Goal: Task Accomplishment & Management: Use online tool/utility

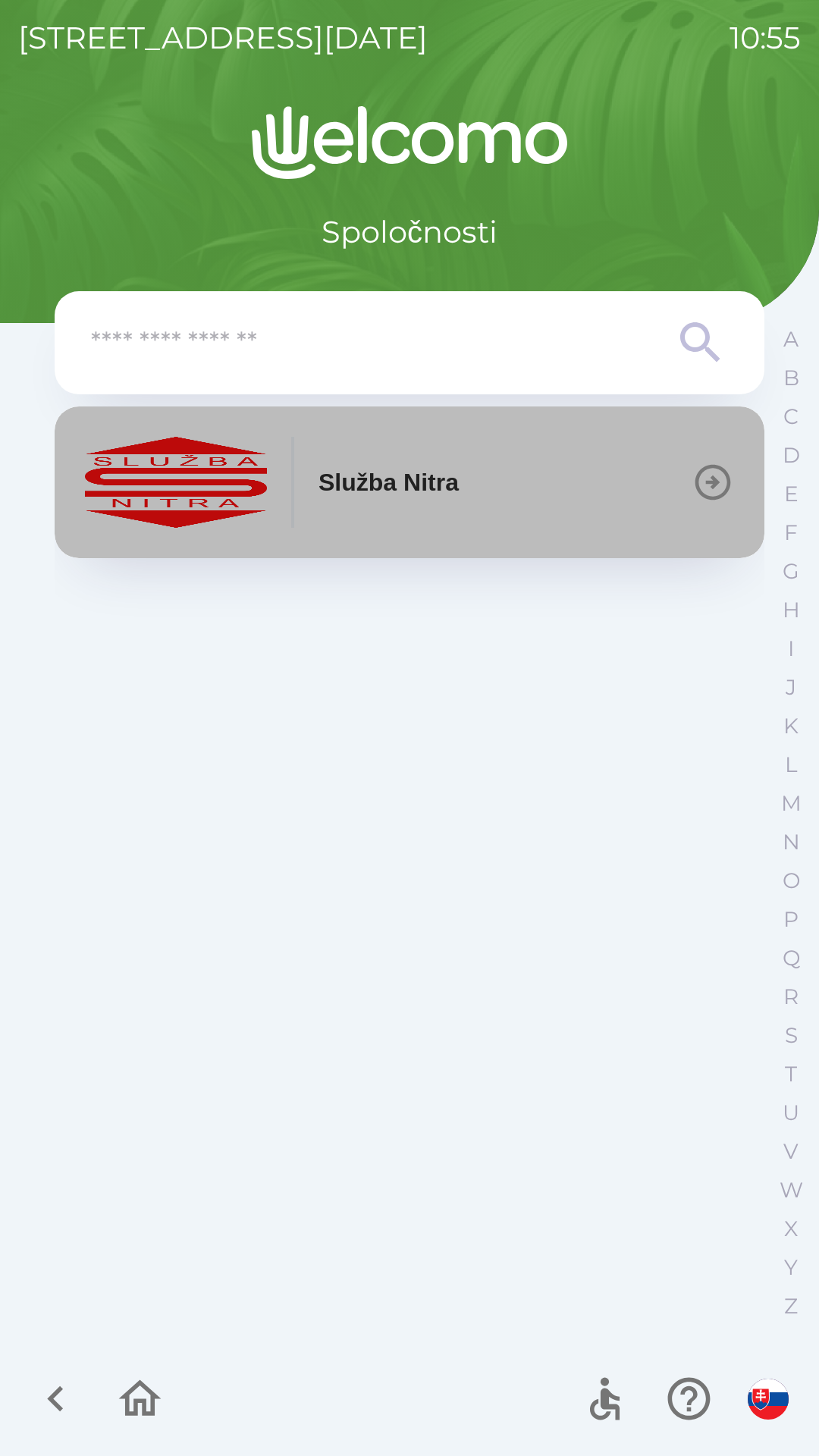
click at [483, 500] on button "Služba Nitra" at bounding box center [410, 482] width 710 height 152
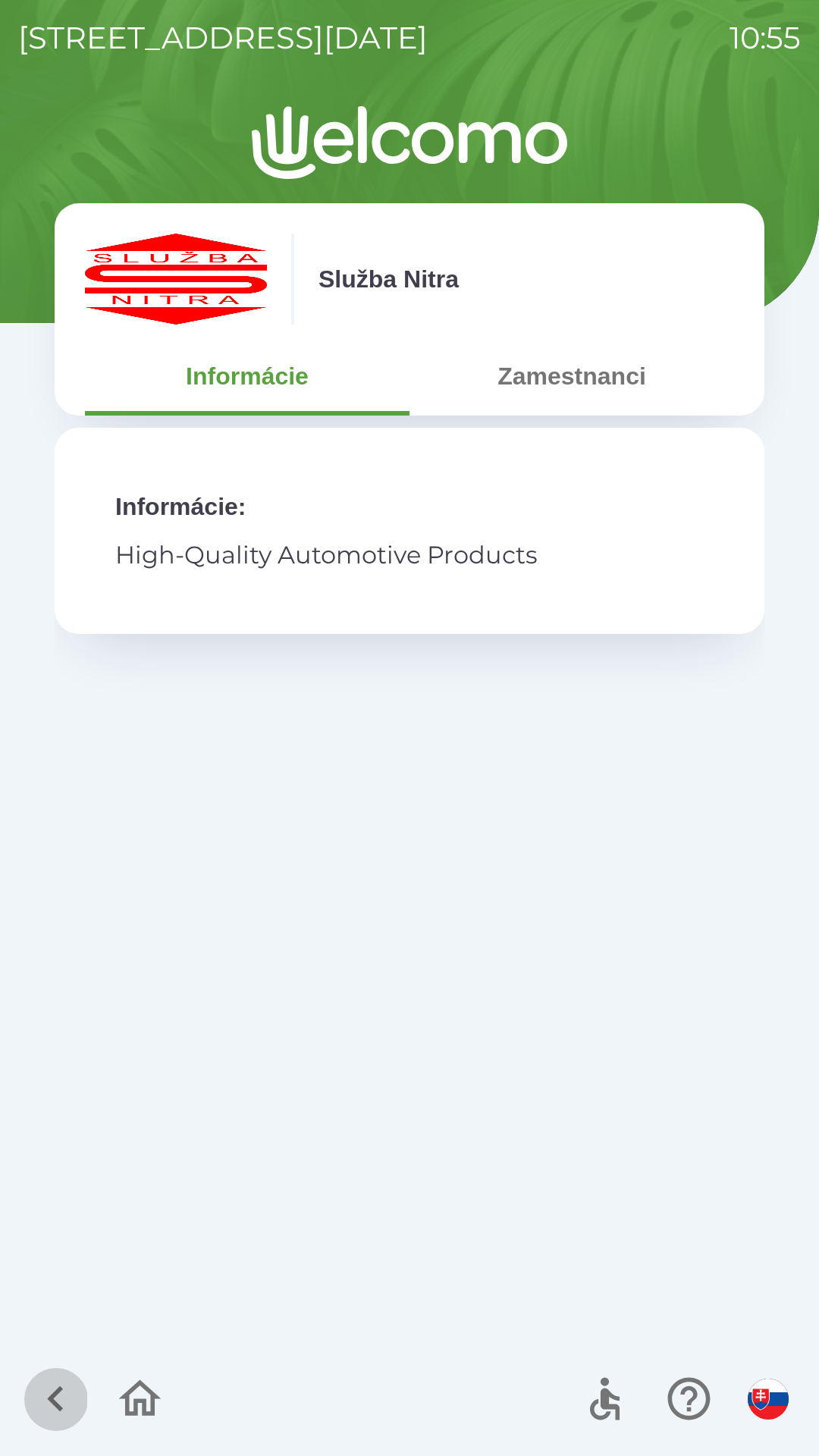
click at [71, 1378] on icon "button" at bounding box center [56, 1399] width 51 height 51
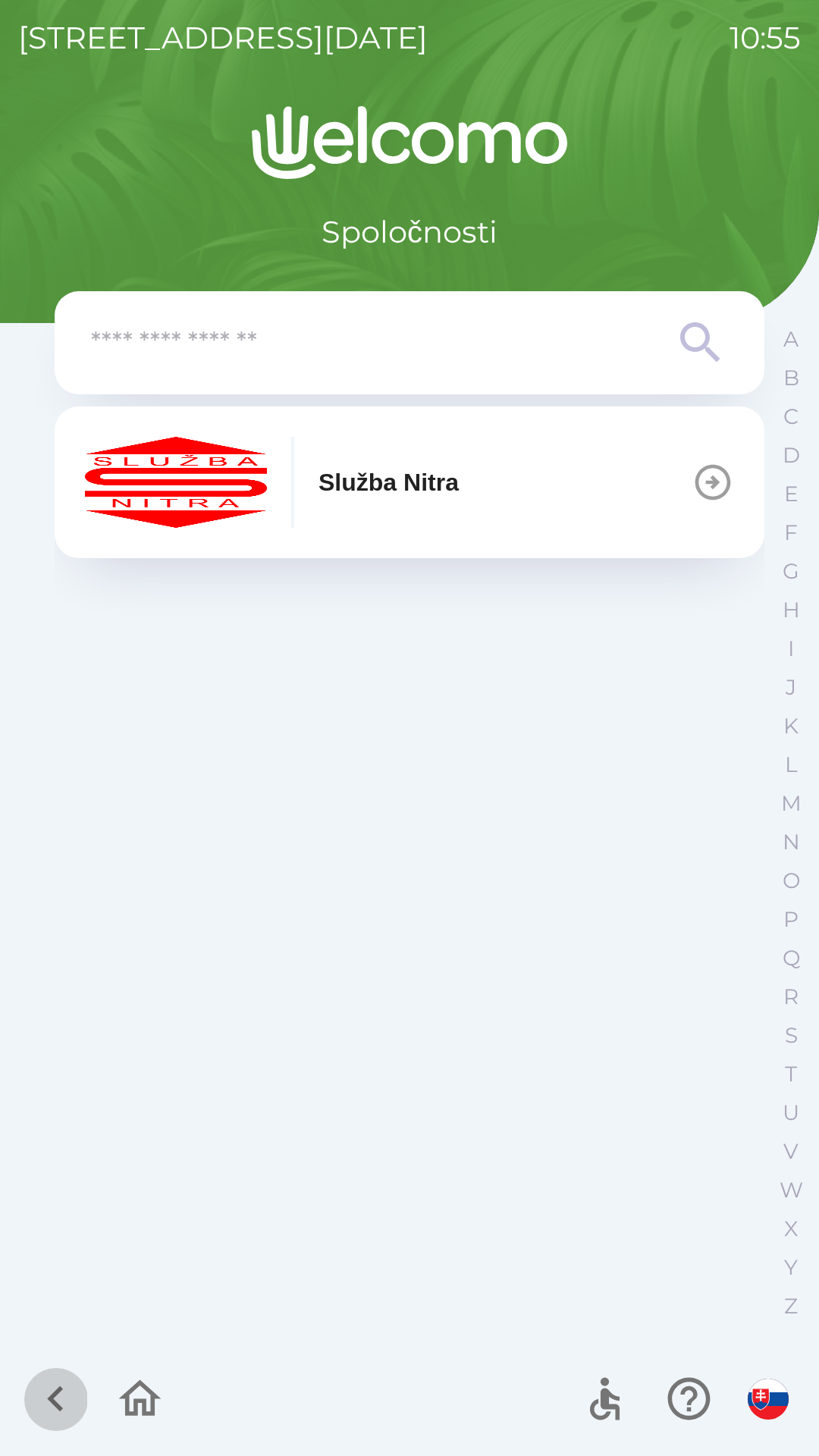
click at [48, 1402] on icon "button" at bounding box center [56, 1399] width 51 height 51
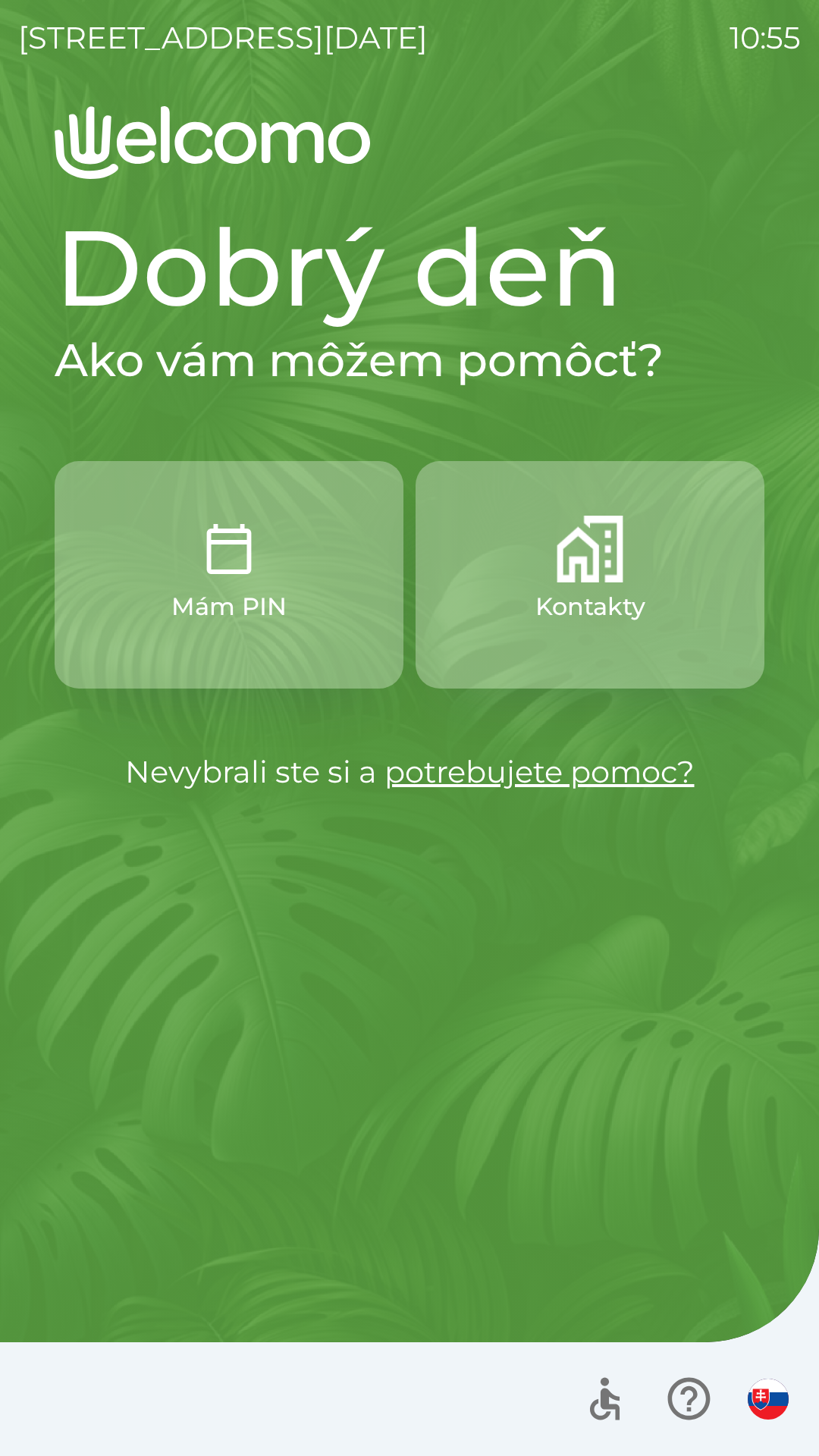
click at [325, 604] on button "Mám PIN" at bounding box center [229, 574] width 349 height 227
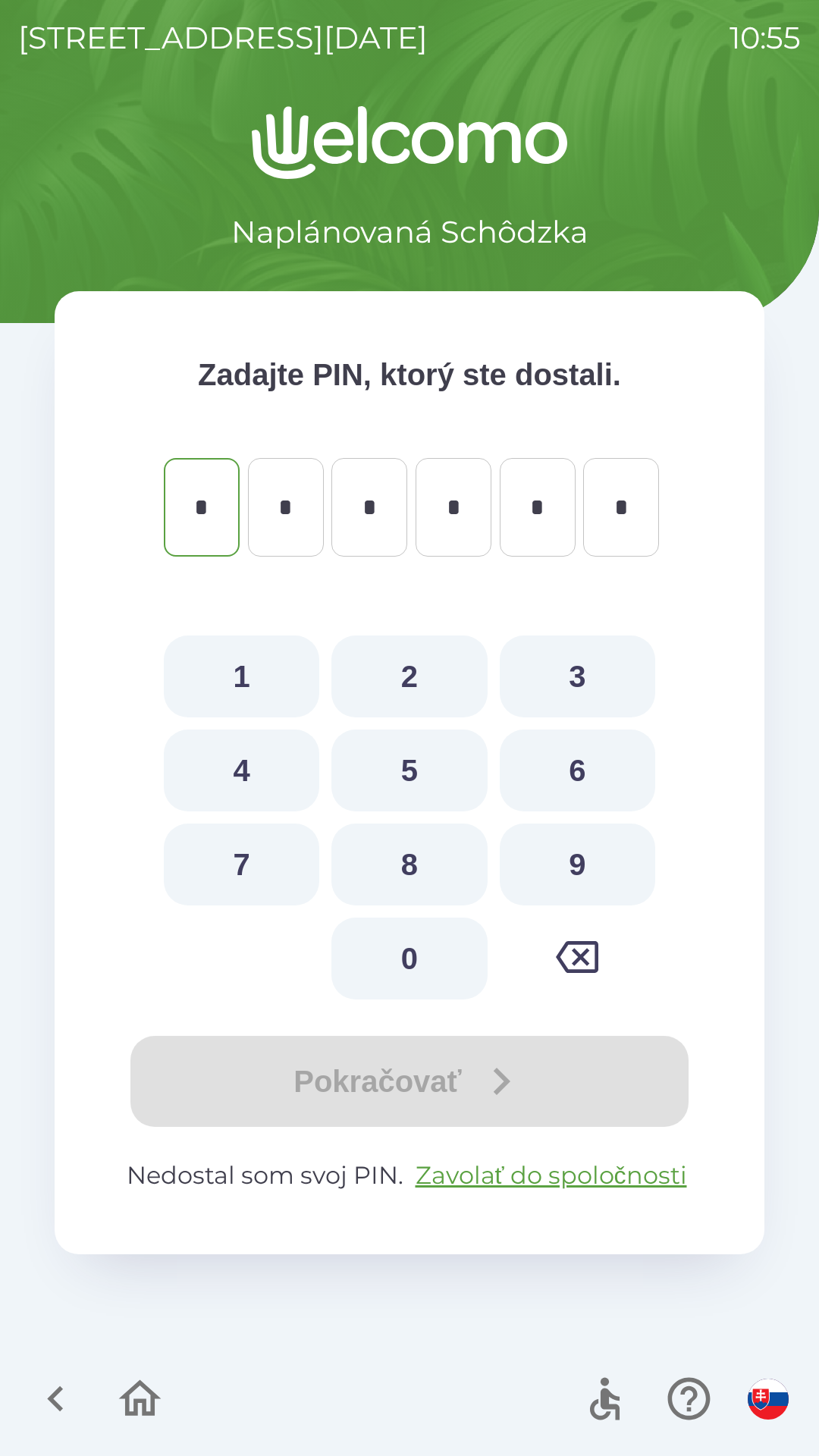
click at [59, 1403] on icon "button" at bounding box center [56, 1399] width 51 height 51
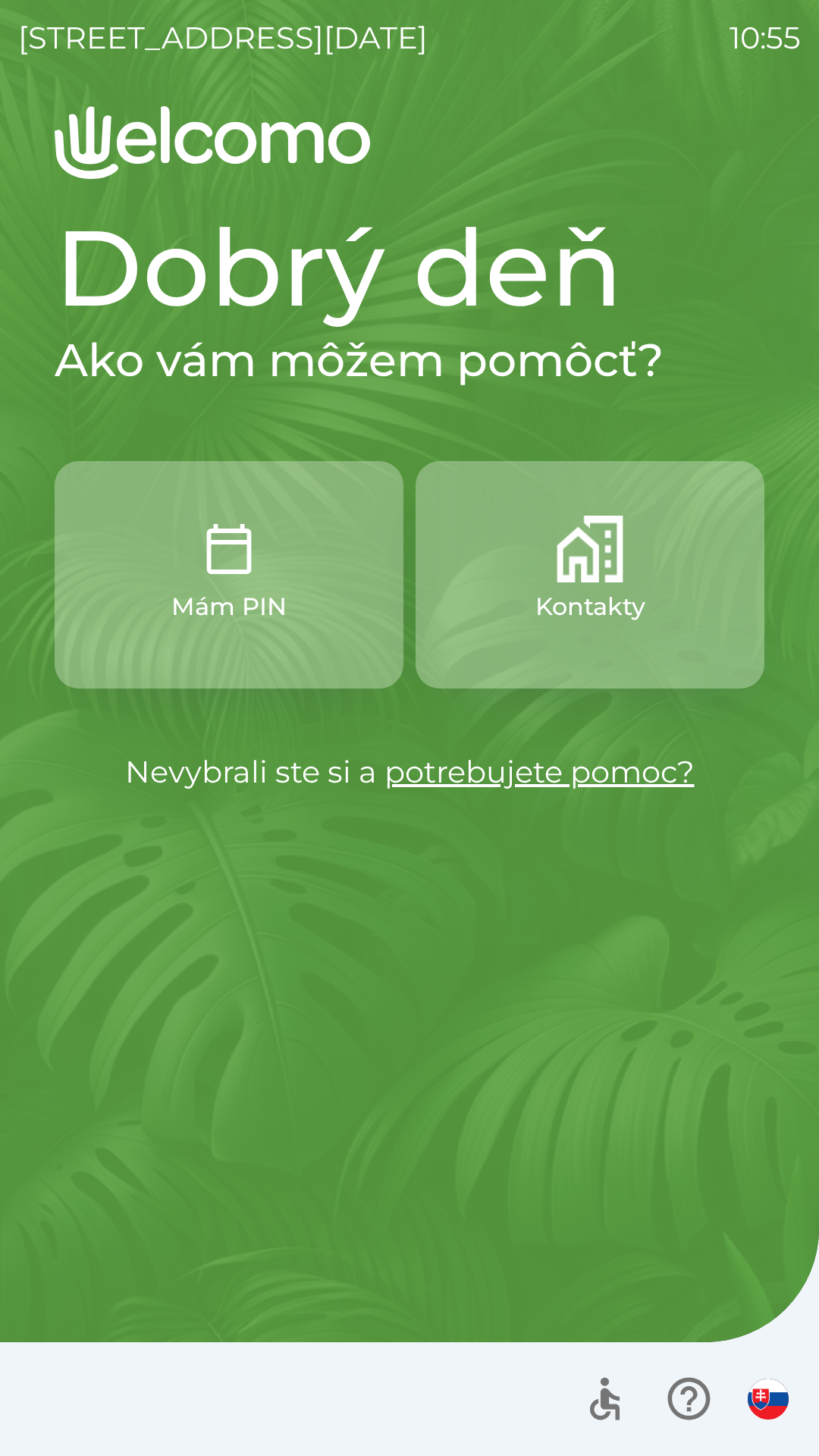
click at [615, 620] on p "Kontakty" at bounding box center [590, 606] width 110 height 36
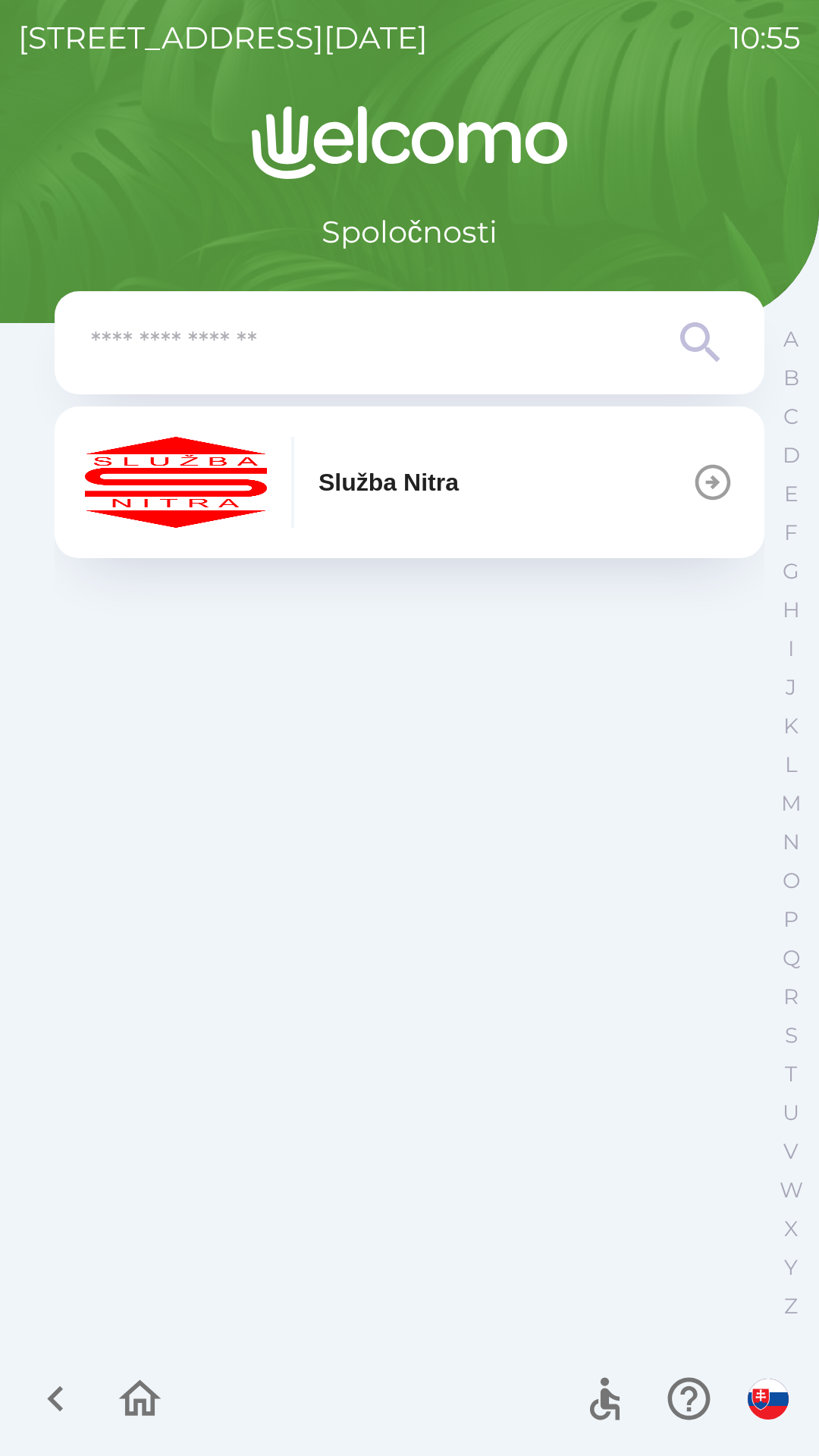
click at [491, 489] on button "Služba Nitra" at bounding box center [410, 482] width 710 height 152
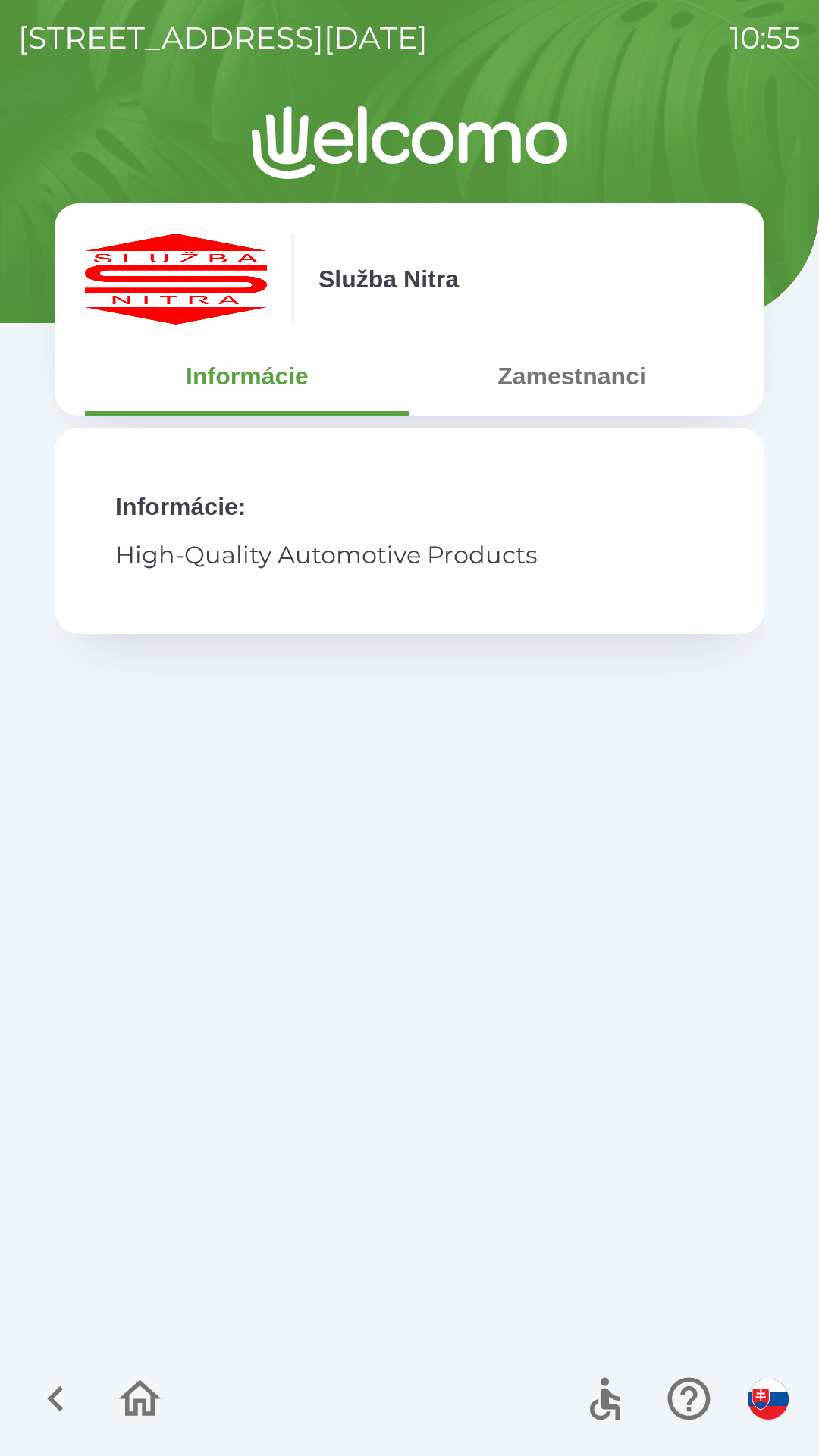
click at [62, 1390] on icon "button" at bounding box center [55, 1399] width 16 height 25
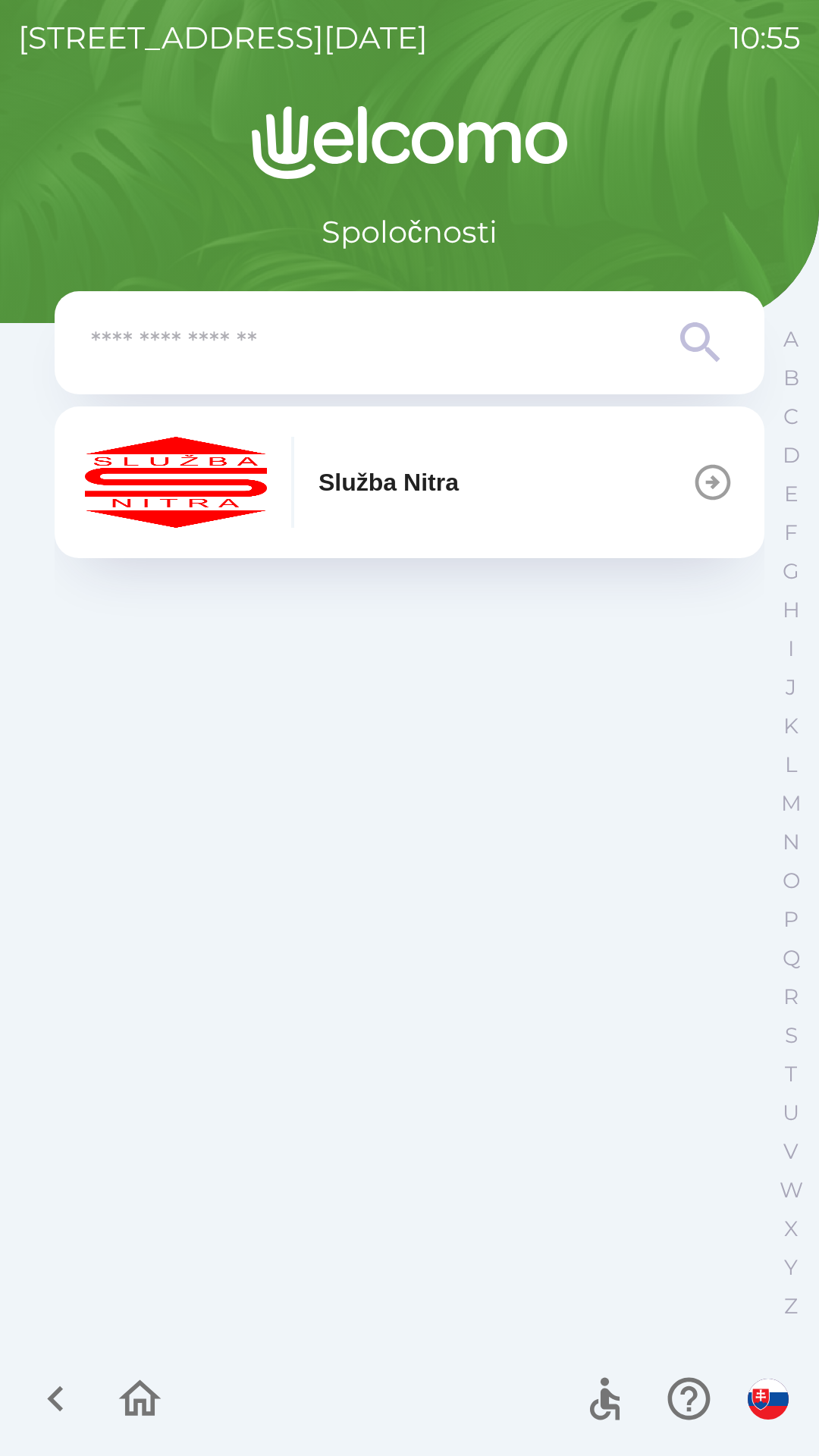
click at [696, 341] on icon at bounding box center [701, 343] width 55 height 55
click at [795, 1134] on button "V" at bounding box center [791, 1151] width 38 height 39
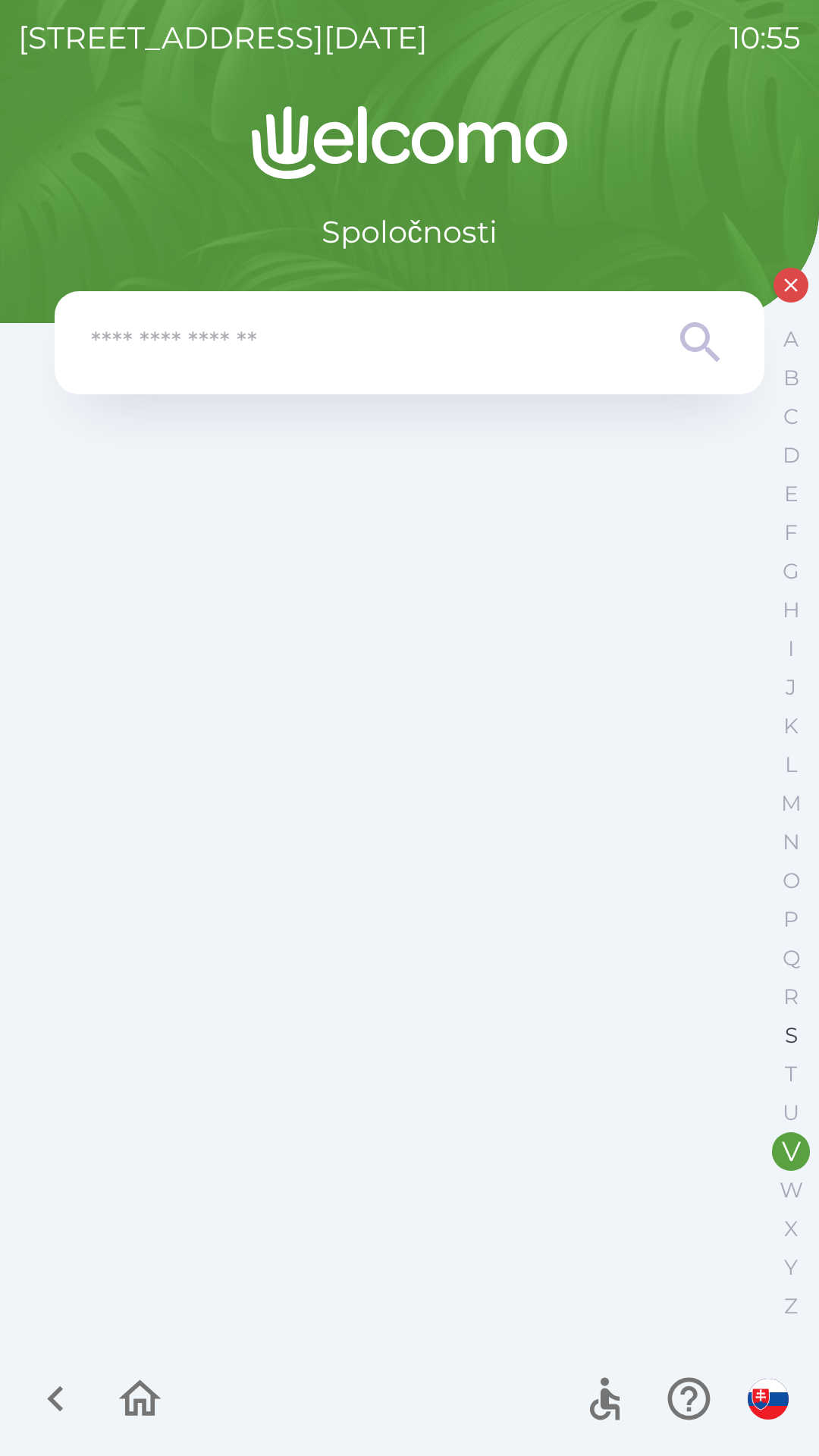
click at [797, 1027] on p "S" at bounding box center [791, 1035] width 13 height 26
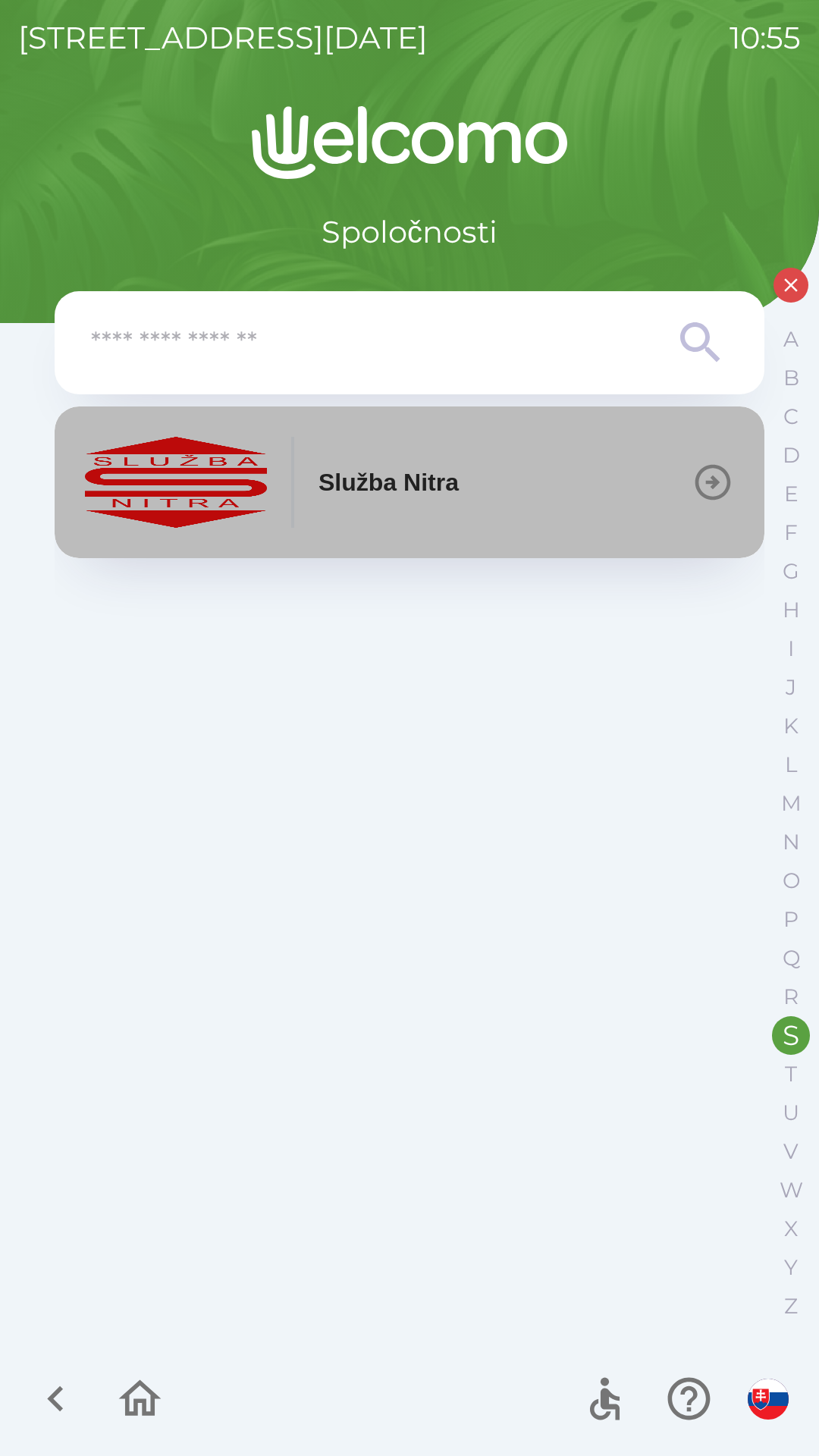
click at [705, 481] on icon "button" at bounding box center [713, 482] width 43 height 43
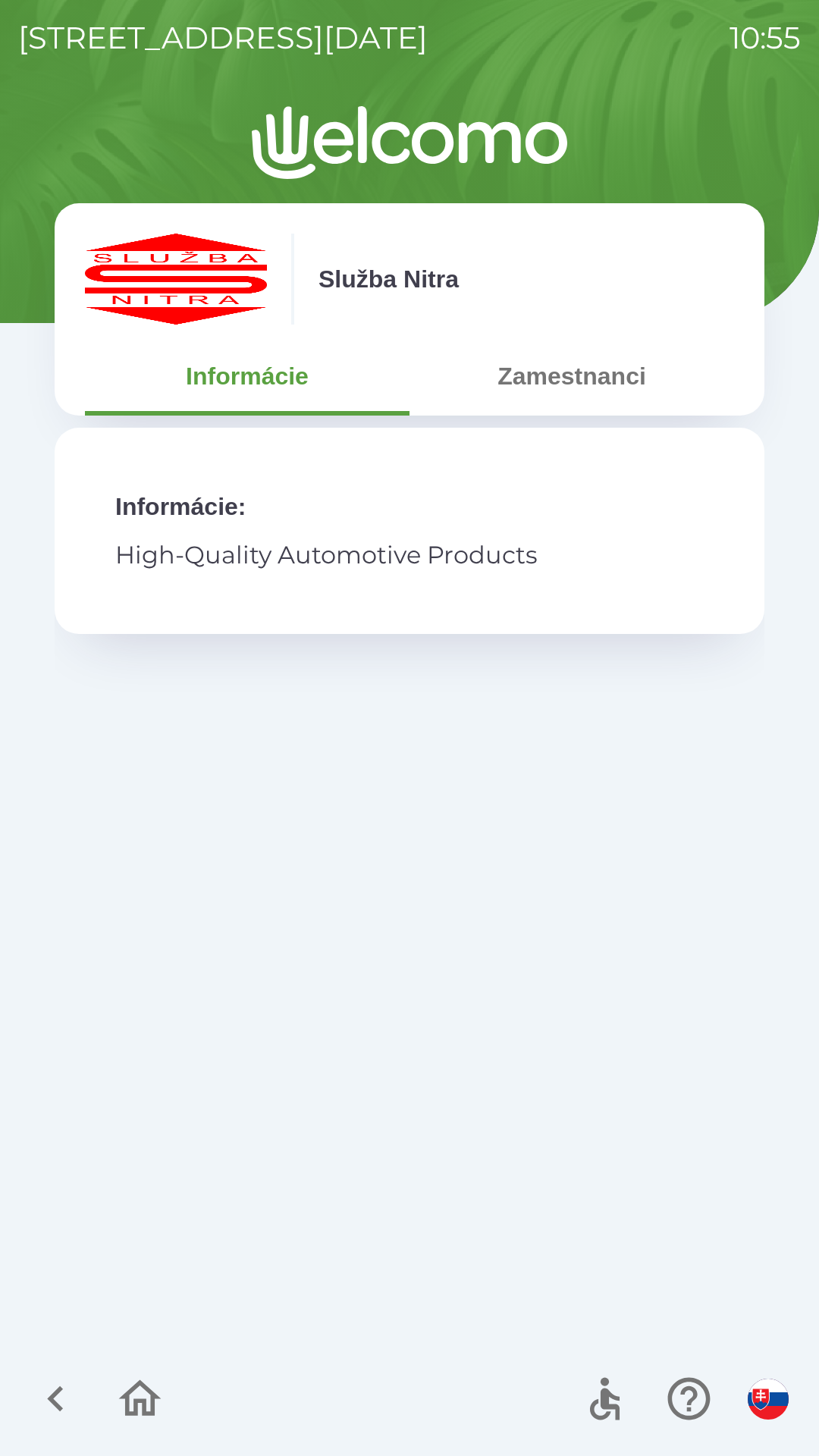
click at [603, 381] on button "Zamestnanci" at bounding box center [571, 376] width 325 height 55
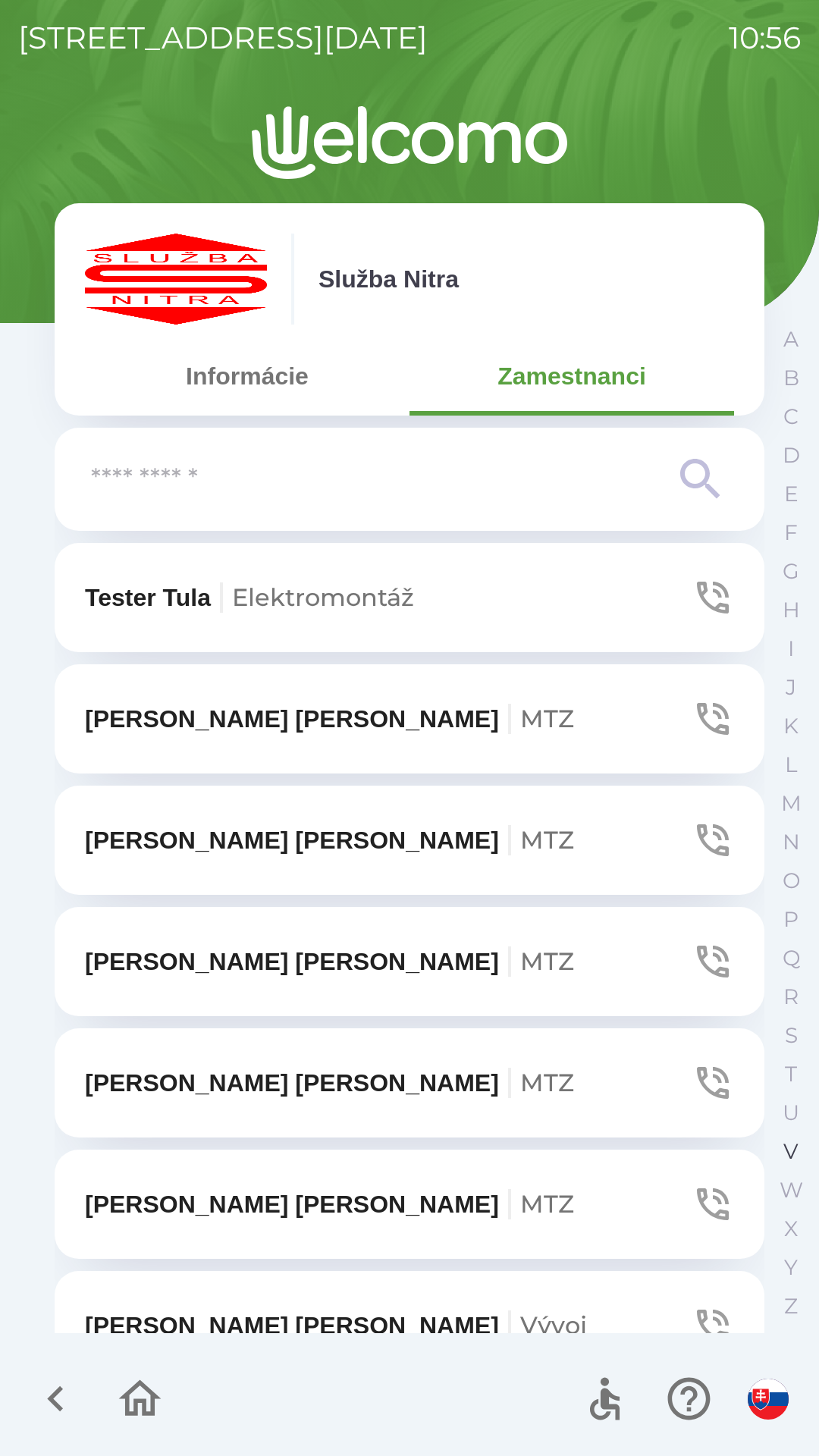
click at [782, 1141] on button "V" at bounding box center [791, 1151] width 38 height 39
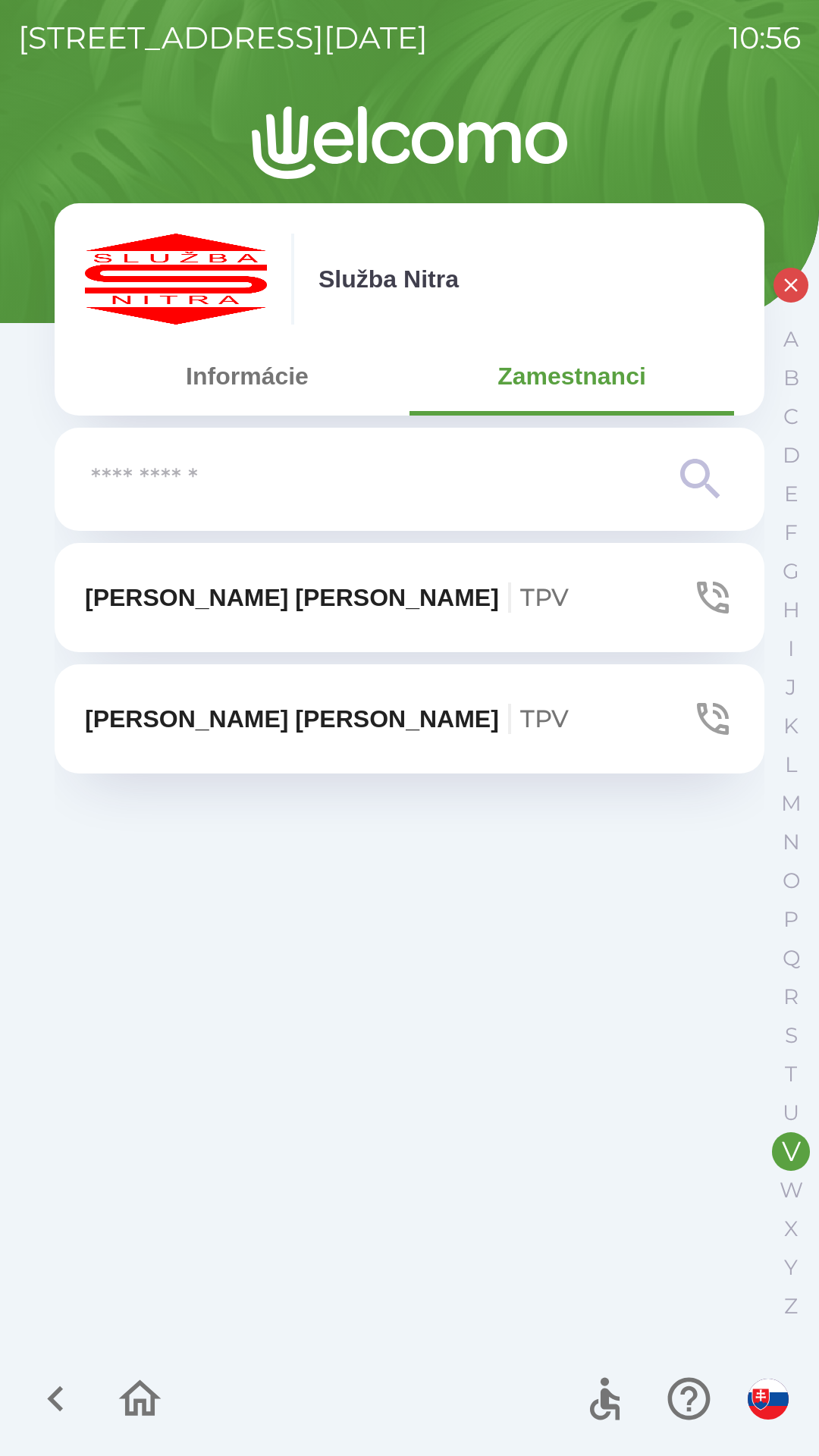
click at [317, 715] on button "[PERSON_NAME] TPV" at bounding box center [410, 718] width 710 height 109
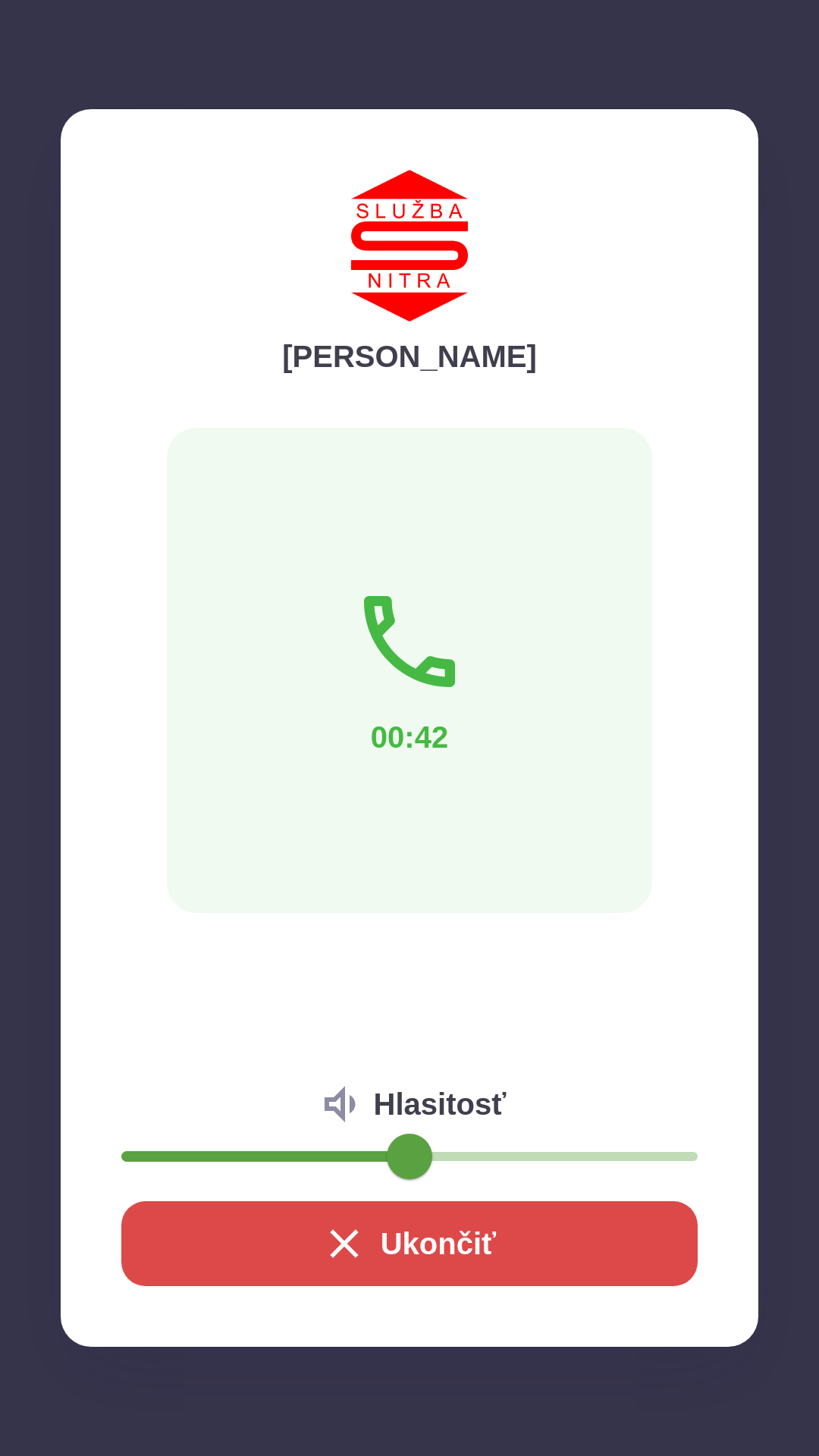
click at [449, 1251] on button "Ukončiť" at bounding box center [409, 1243] width 576 height 85
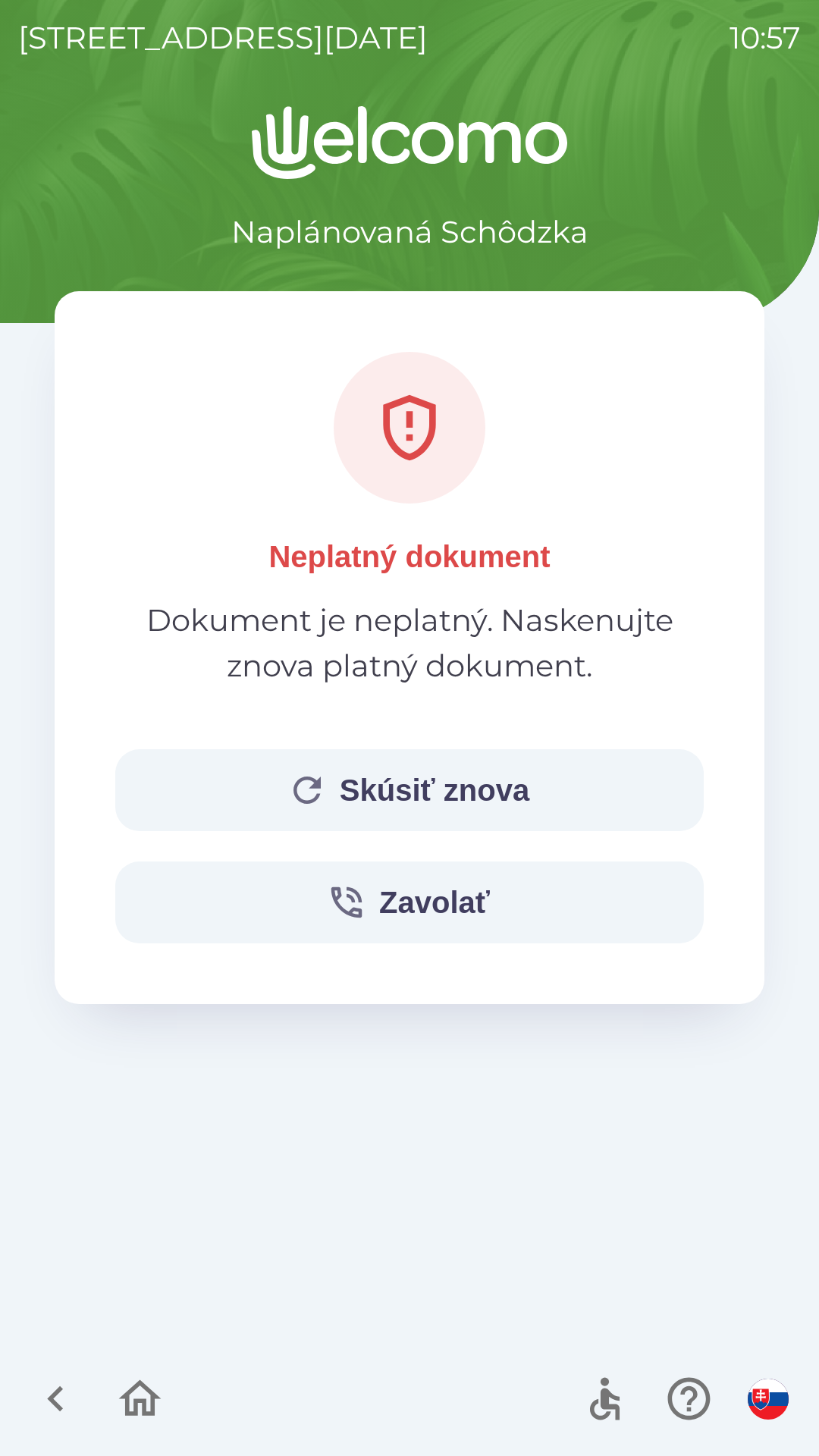
click at [456, 790] on button "Skúsiť znova" at bounding box center [410, 790] width 589 height 82
click at [476, 790] on button "Skúsiť znova" at bounding box center [410, 790] width 589 height 82
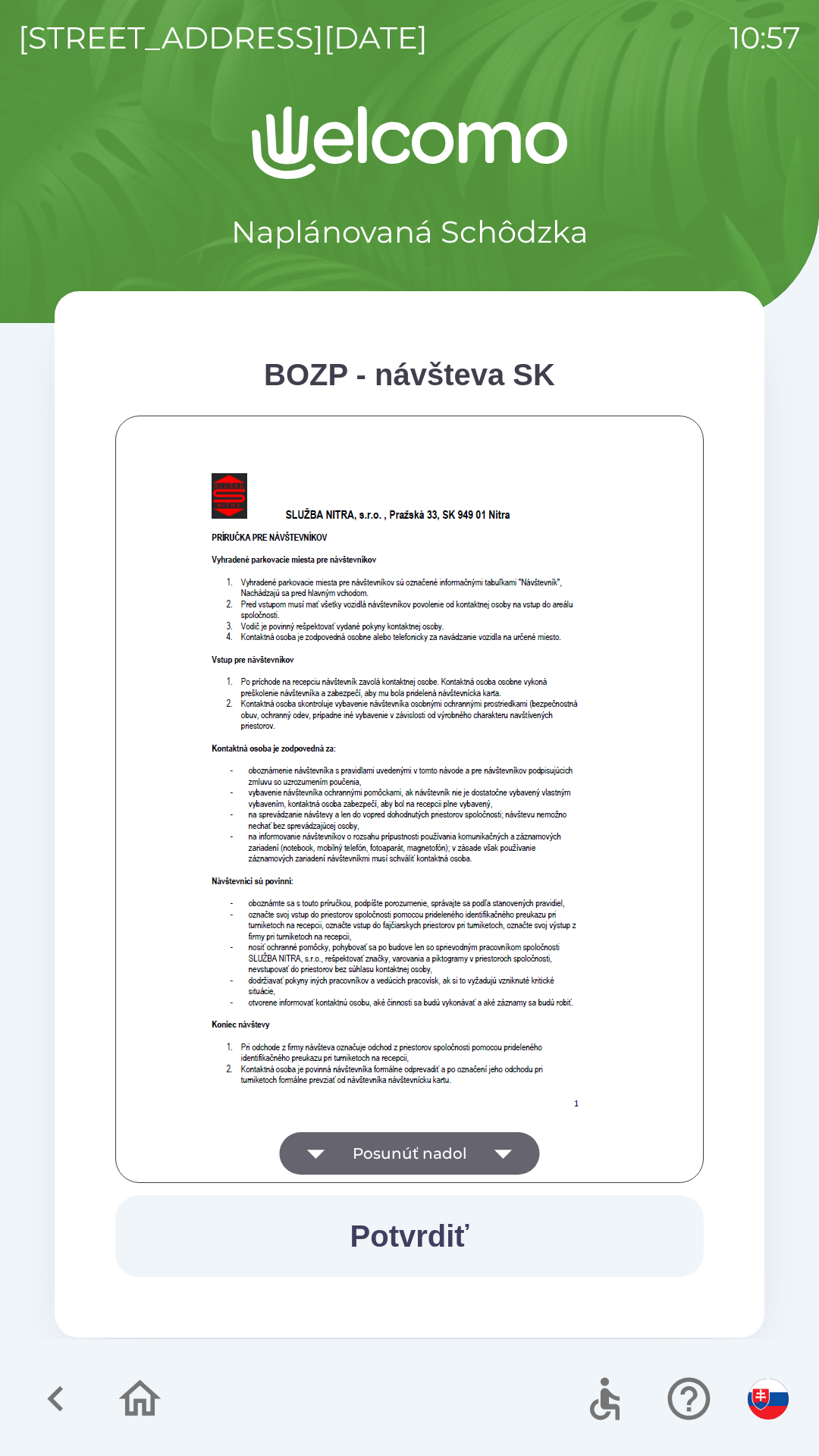
click at [473, 1147] on button "Posunúť nadol" at bounding box center [410, 1153] width 260 height 43
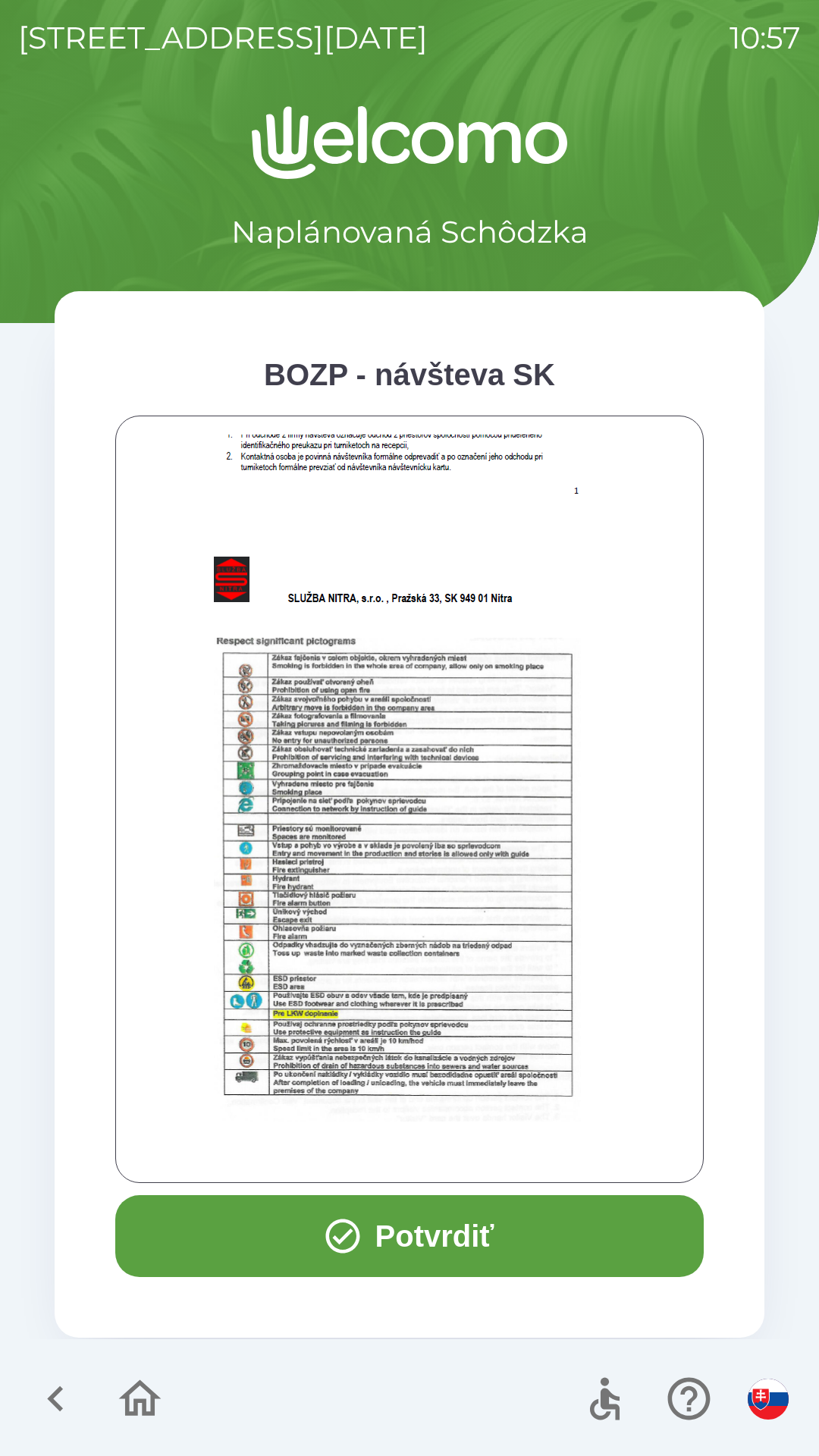
click at [480, 1227] on button "Potvrdiť" at bounding box center [410, 1236] width 589 height 82
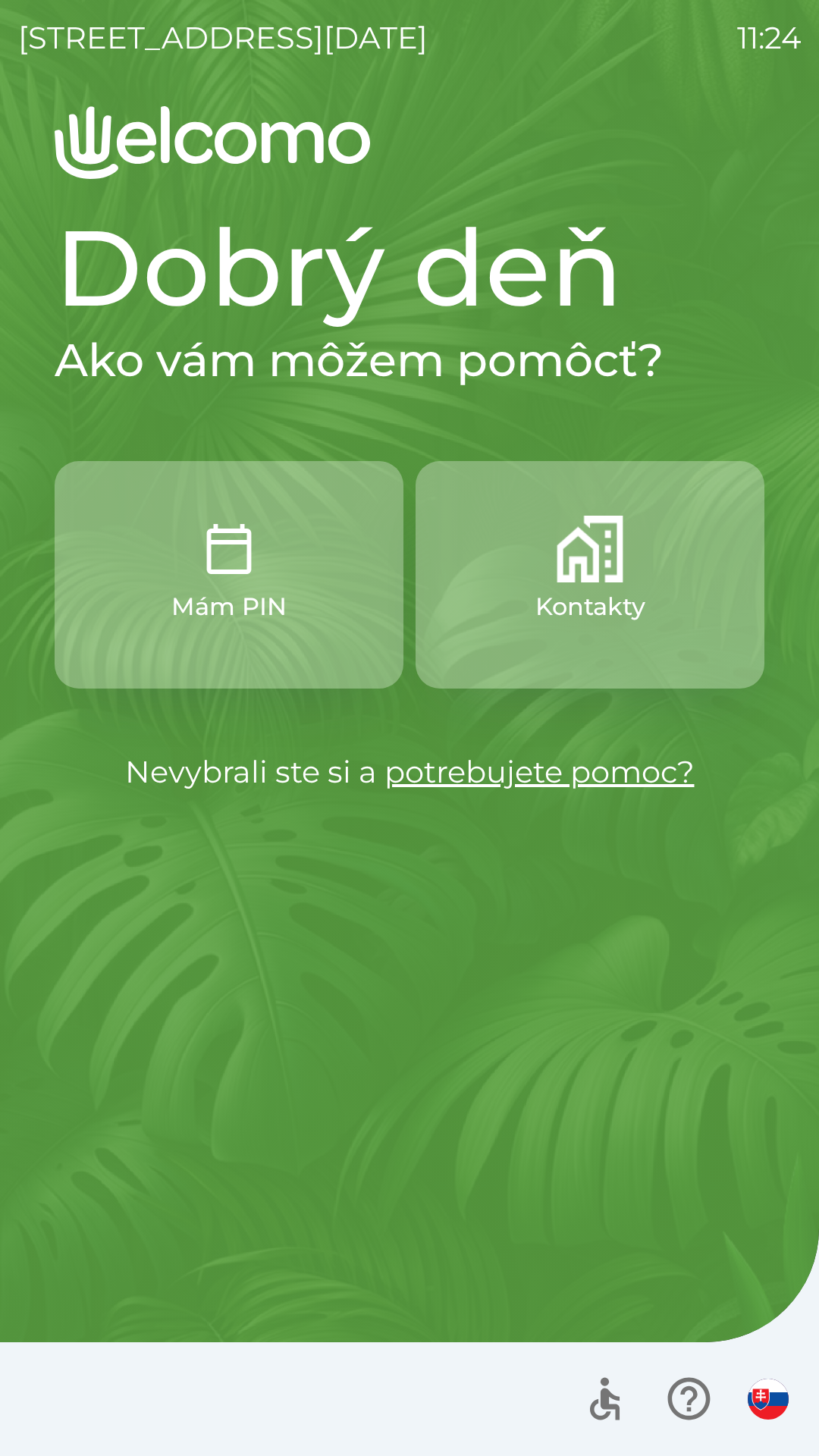
click at [627, 599] on p "Kontakty" at bounding box center [590, 606] width 110 height 36
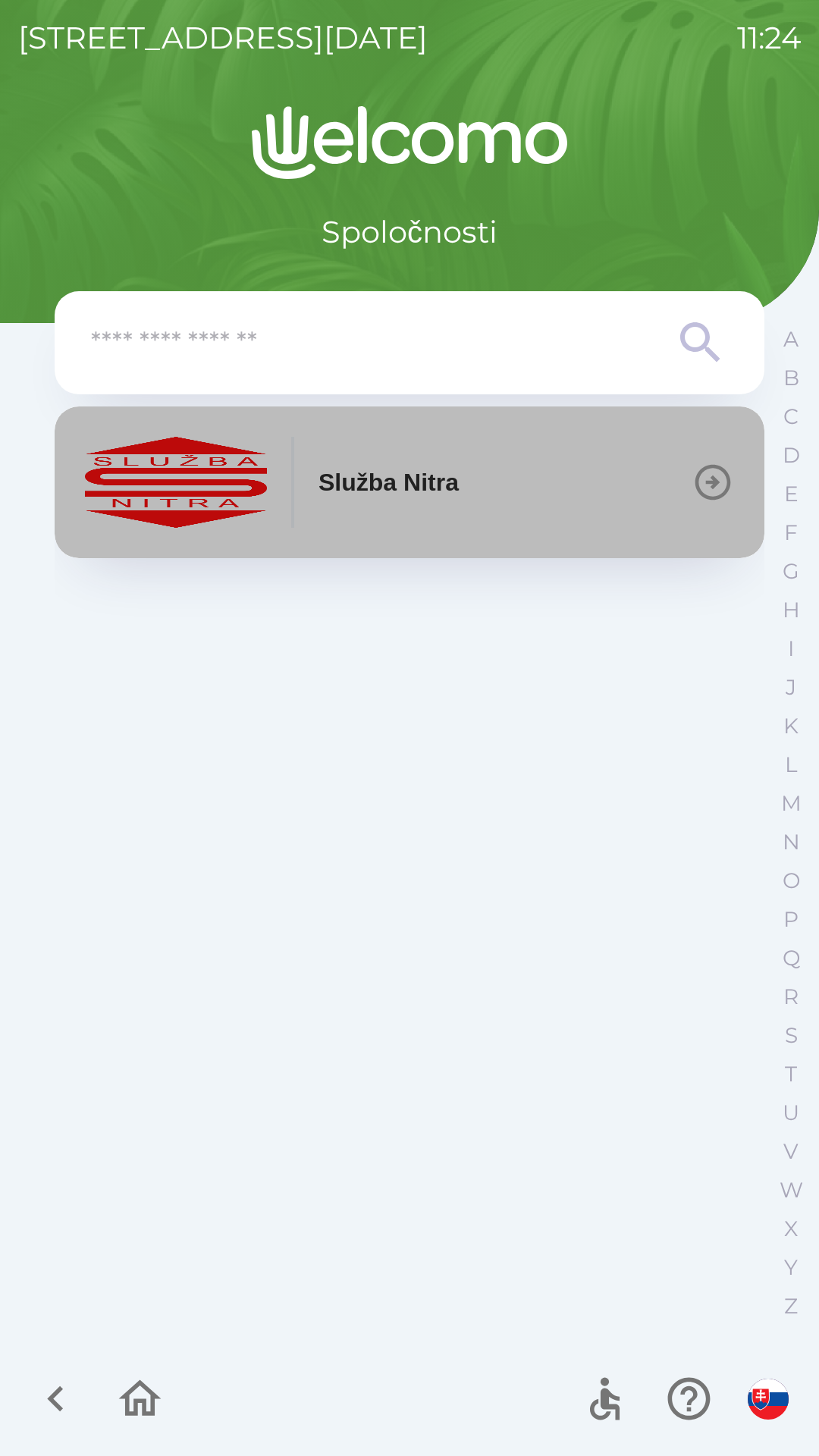
click at [459, 497] on p "Služba Nitra" at bounding box center [389, 481] width 140 height 36
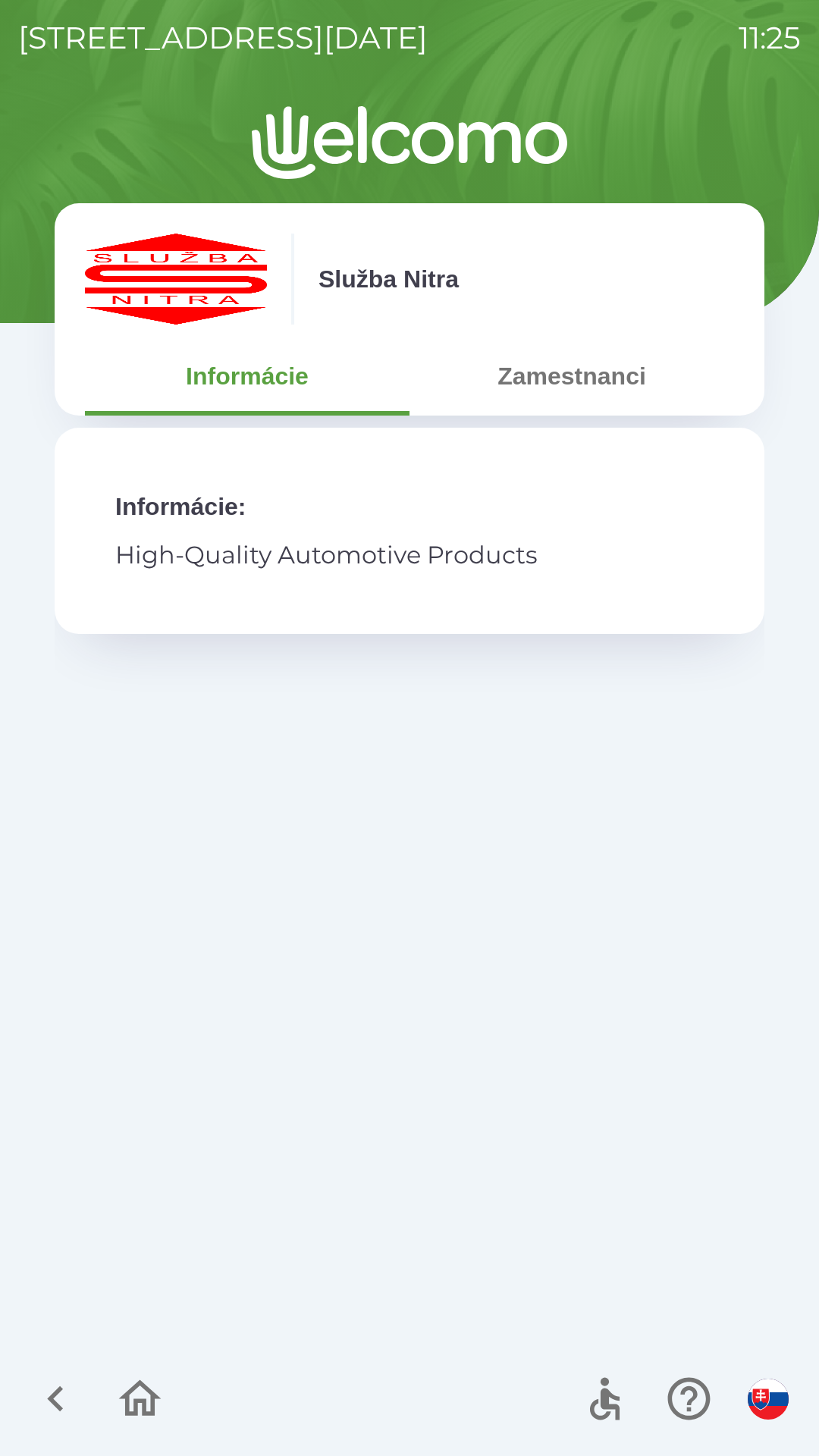
click at [596, 375] on button "Zamestnanci" at bounding box center [571, 376] width 325 height 55
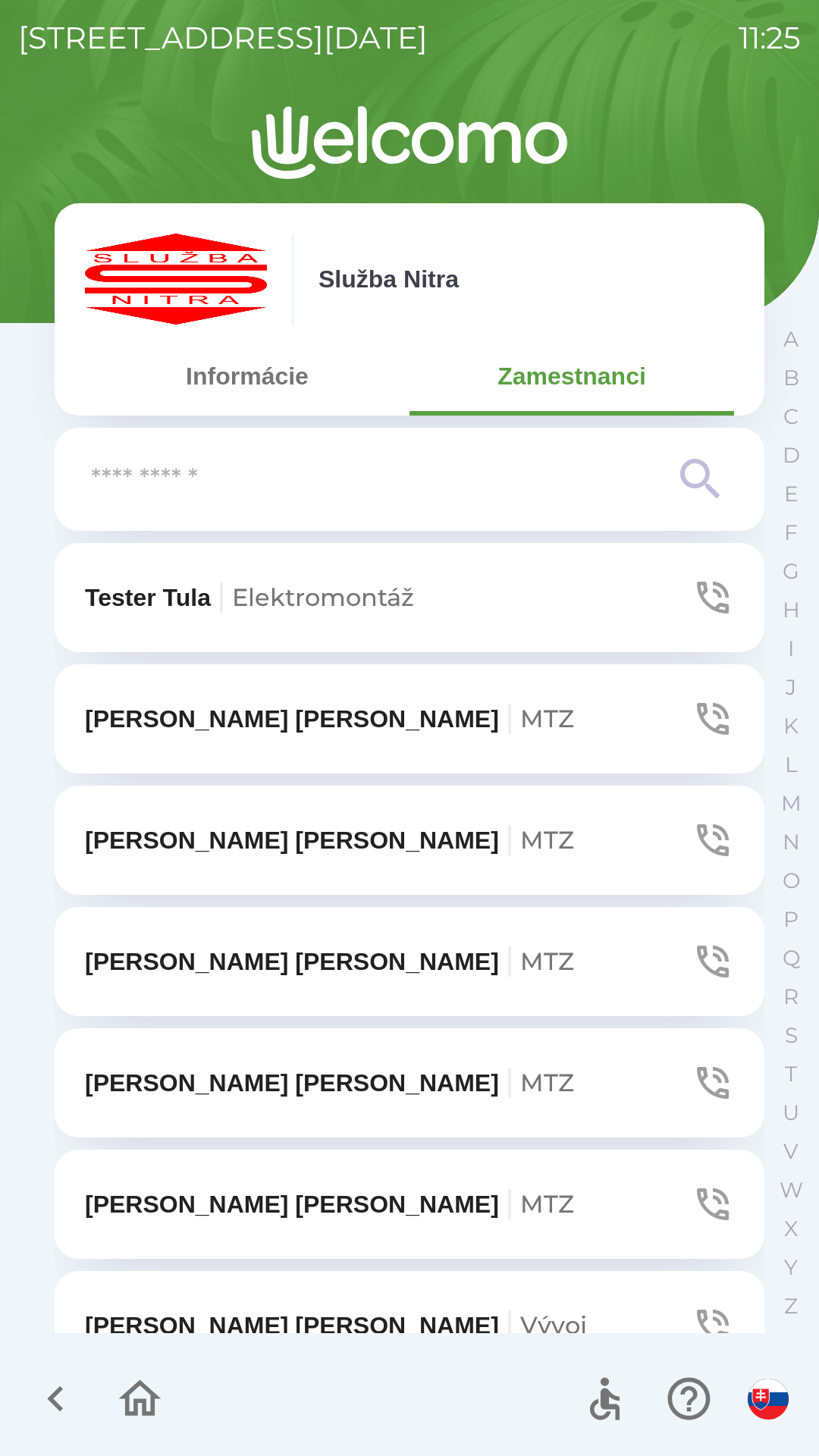
click at [182, 496] on input "text" at bounding box center [378, 479] width 576 height 42
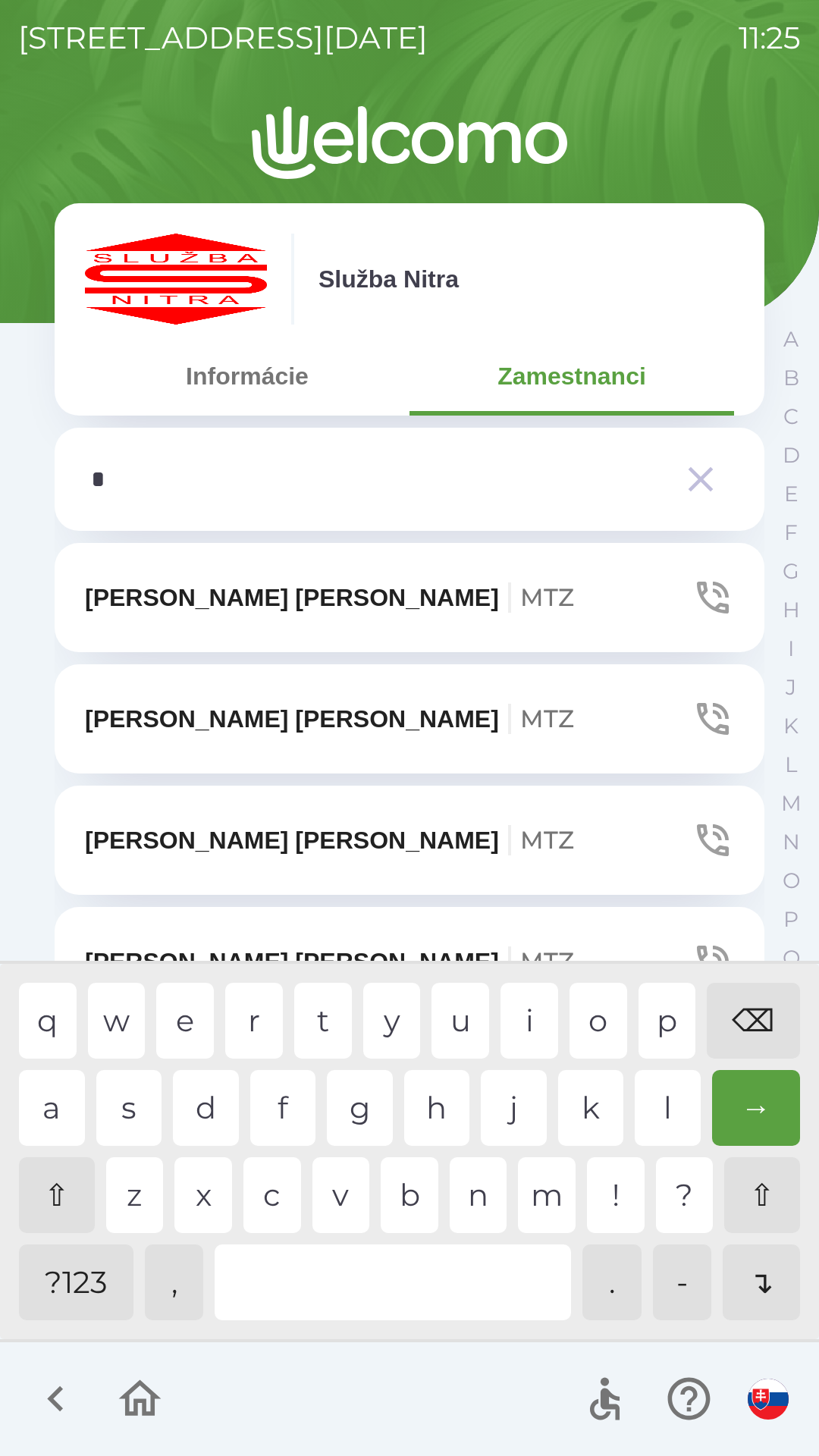
click at [339, 1195] on div "v" at bounding box center [341, 1195] width 58 height 76
type input "***"
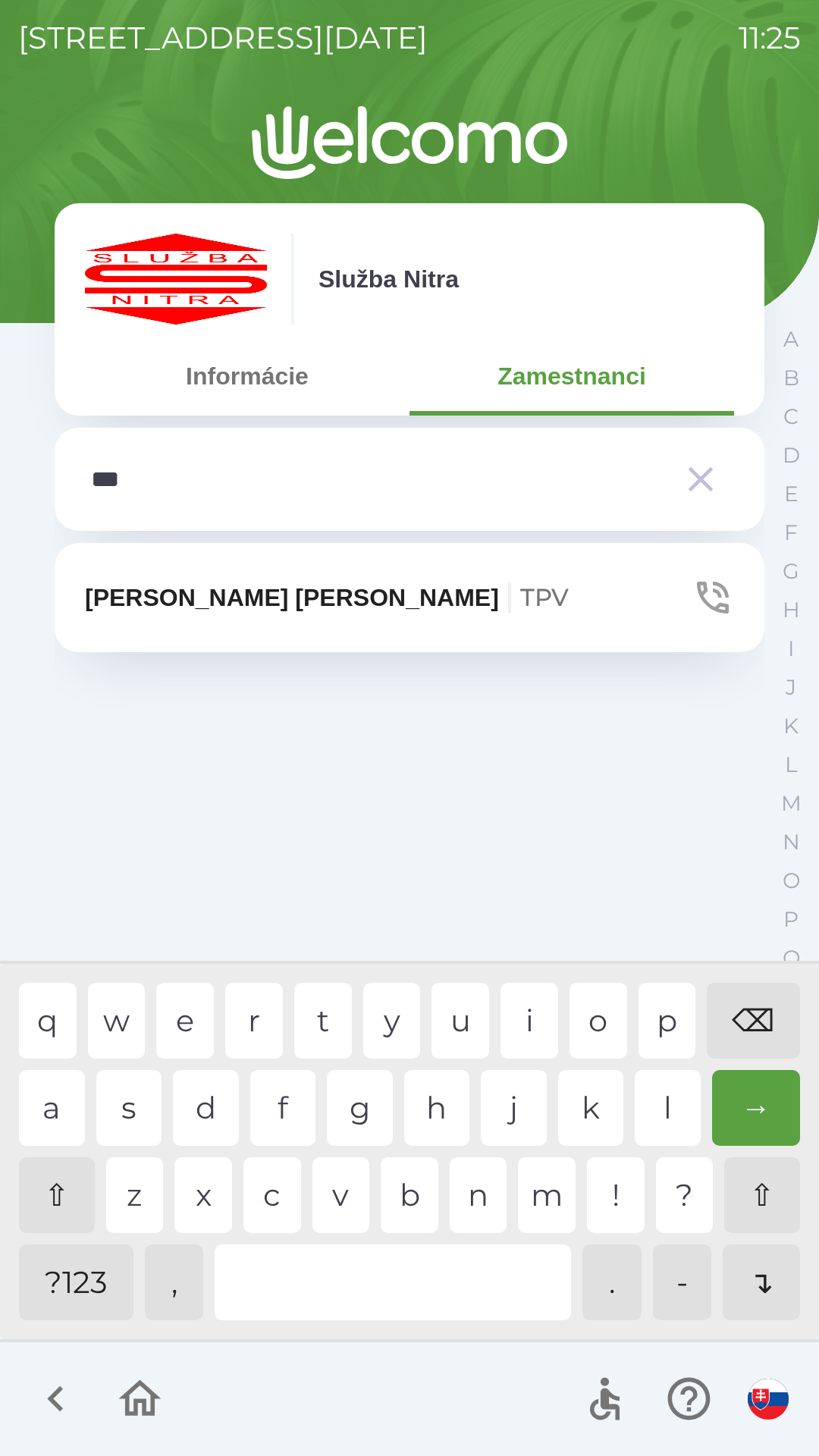
click at [327, 1020] on div "t" at bounding box center [323, 1020] width 58 height 76
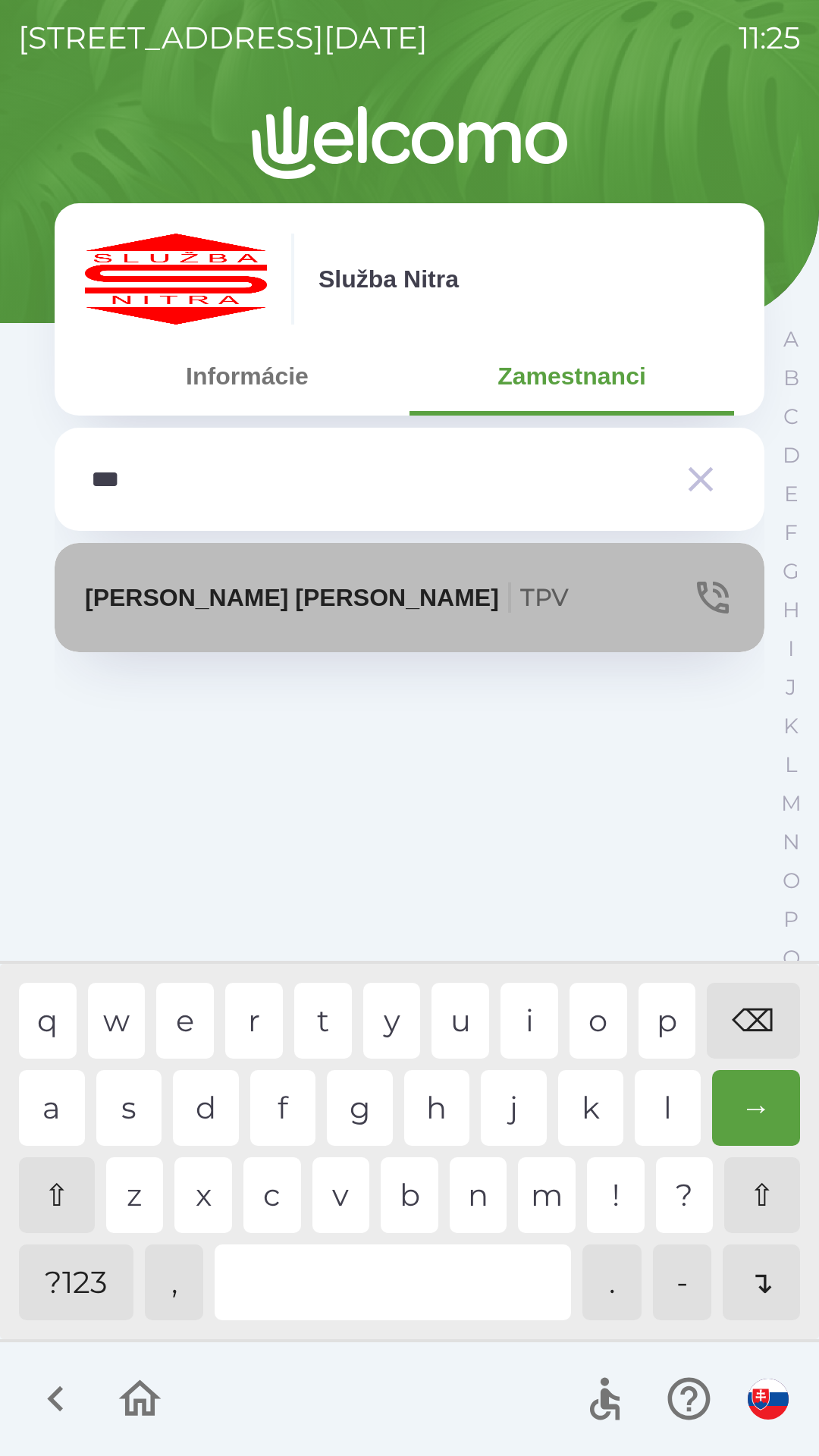
click at [250, 616] on button "[PERSON_NAME] TPV" at bounding box center [410, 597] width 710 height 109
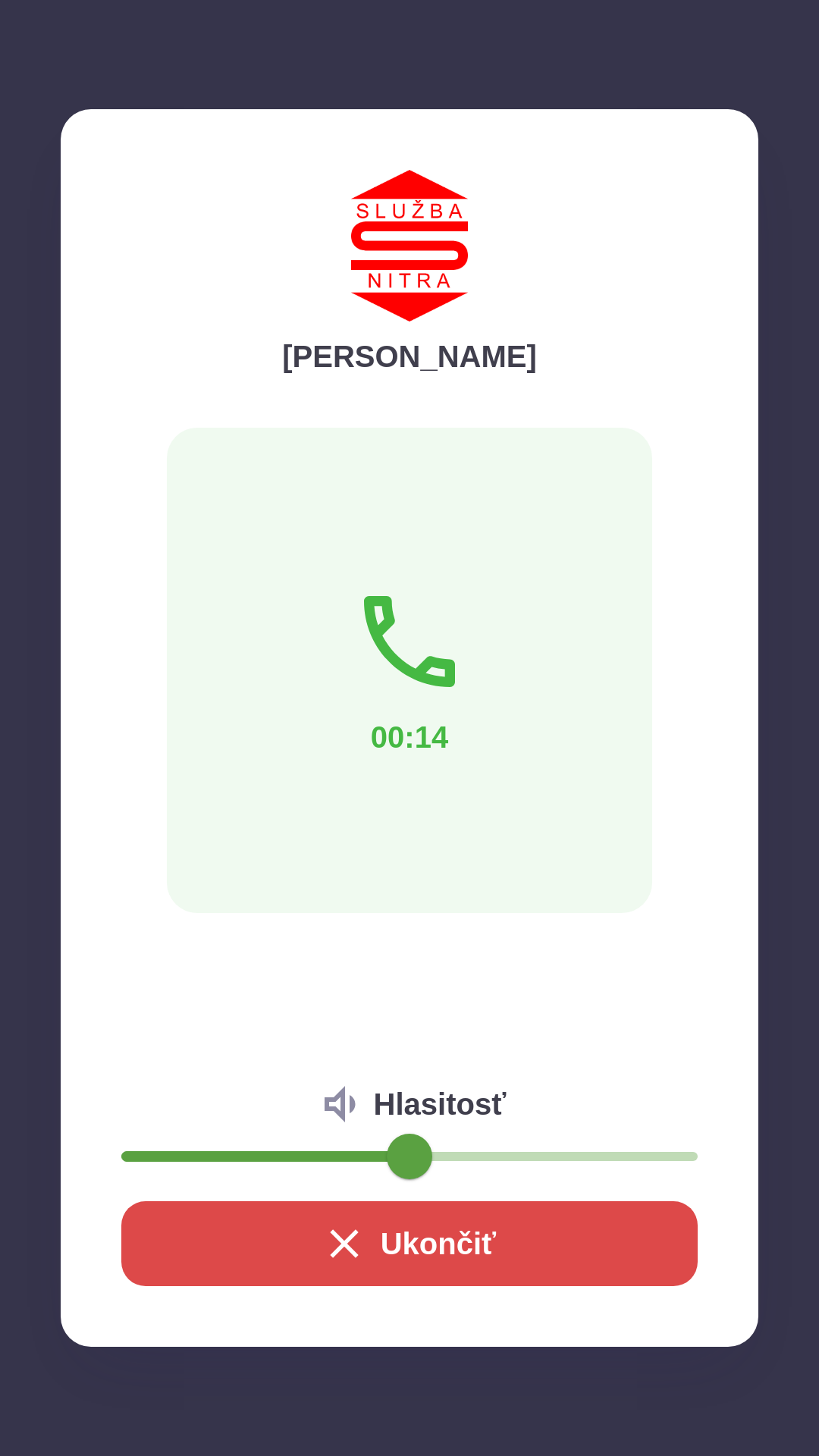
click at [511, 1237] on button "Ukončiť" at bounding box center [409, 1243] width 576 height 85
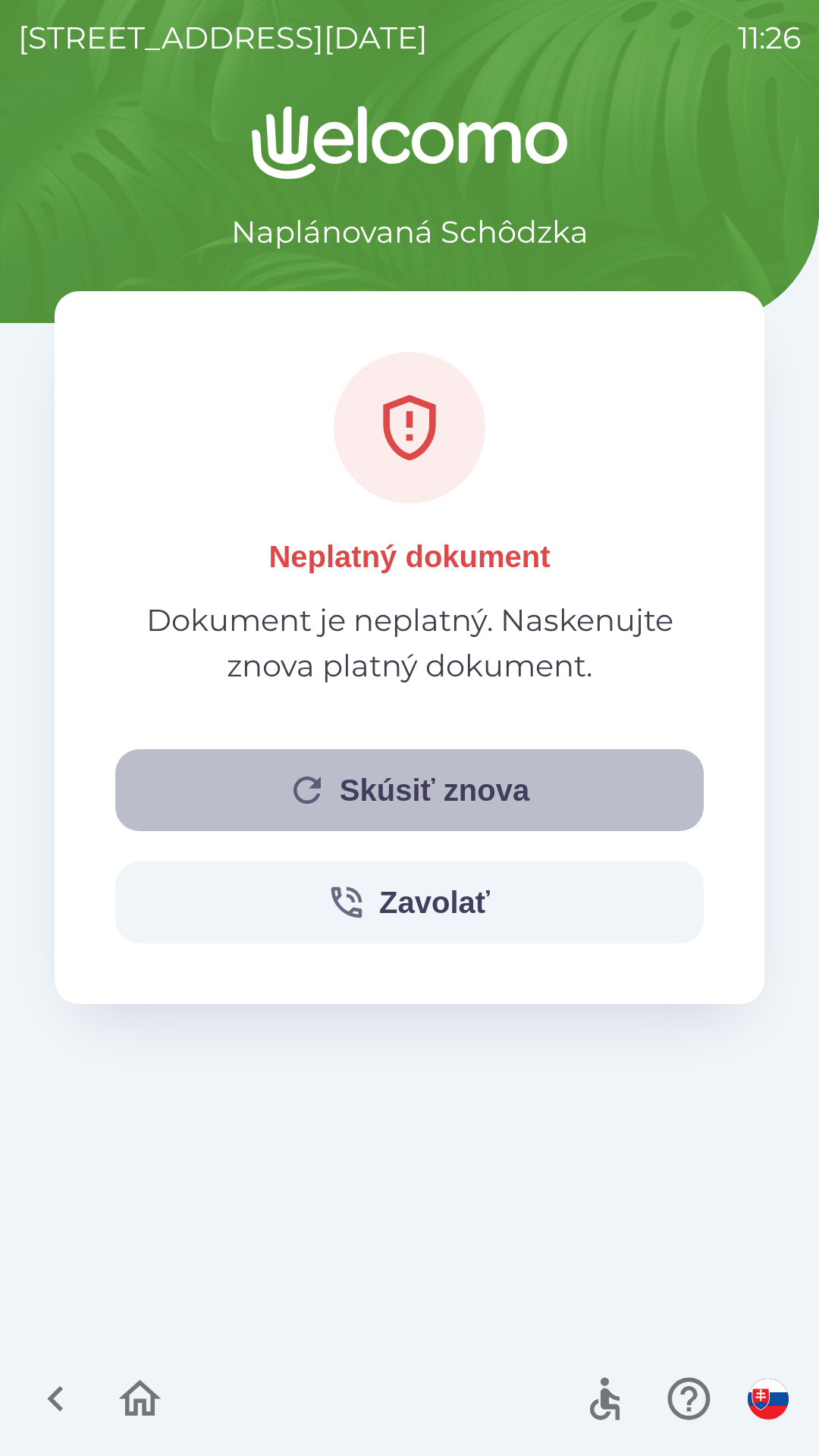
click at [509, 783] on button "Skúsiť znova" at bounding box center [410, 790] width 589 height 82
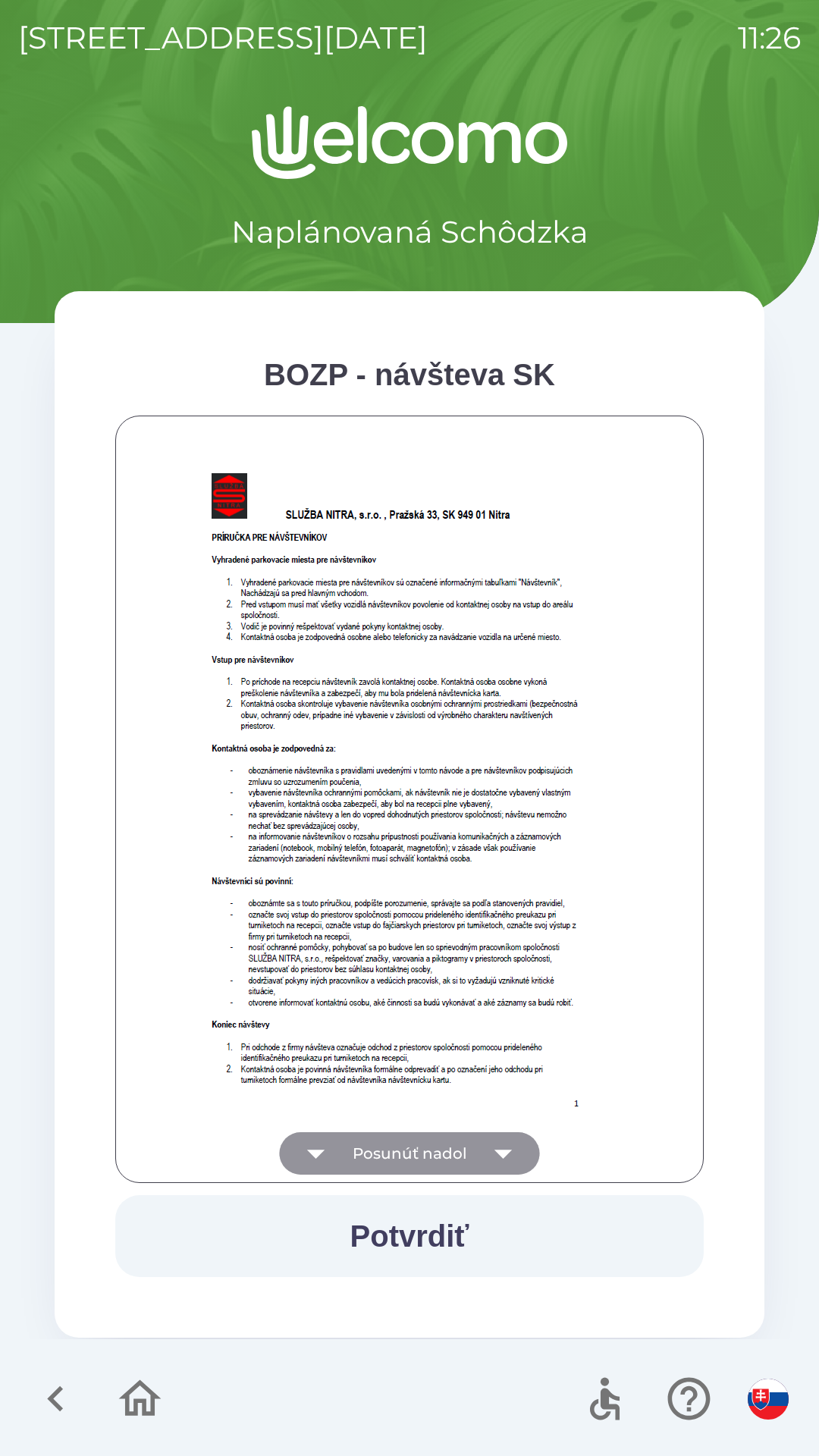
click at [504, 1146] on icon "button" at bounding box center [504, 1153] width 43 height 43
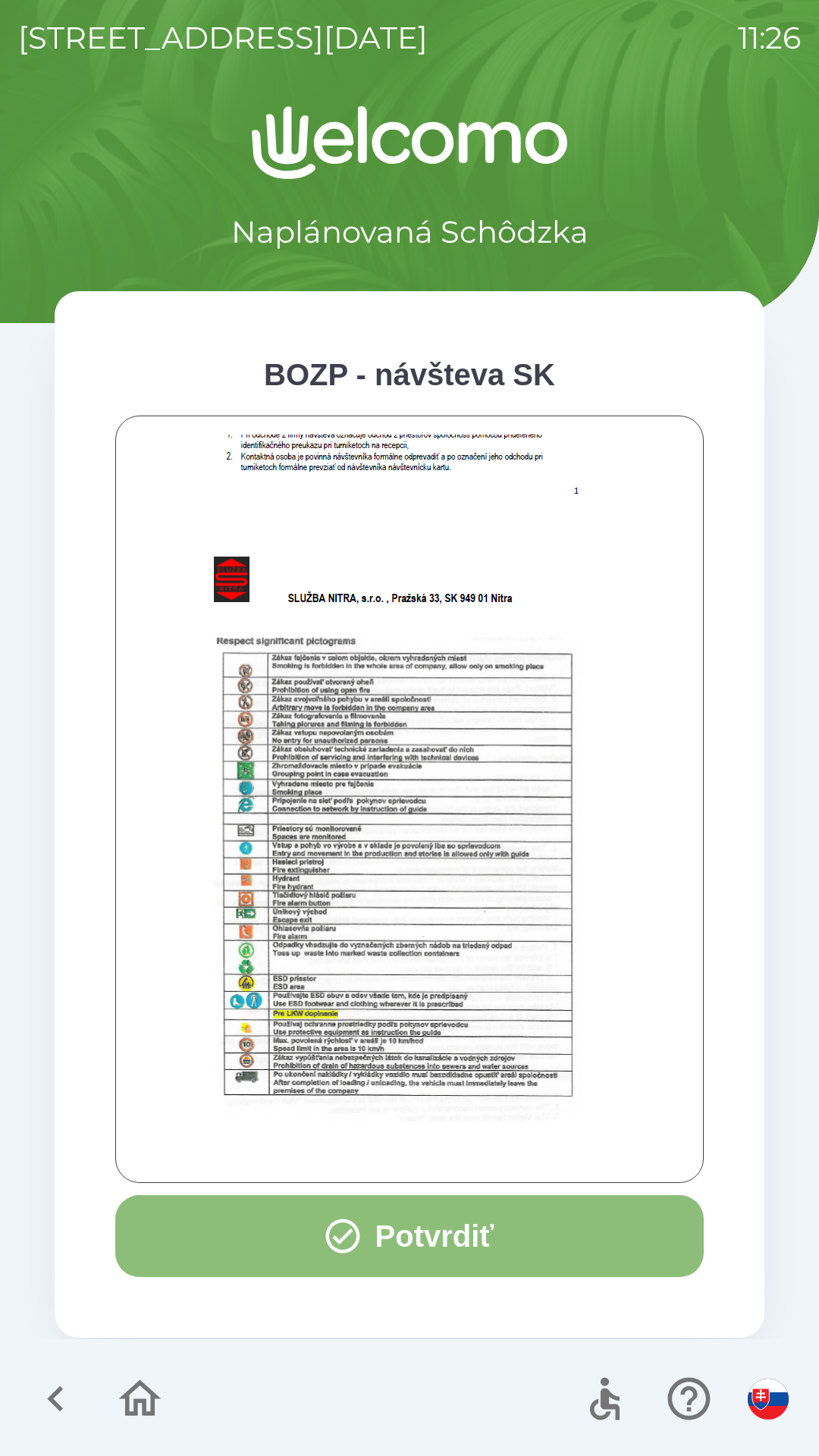
click at [463, 1232] on button "Potvrdiť" at bounding box center [410, 1236] width 589 height 82
